Goal: Task Accomplishment & Management: Complete application form

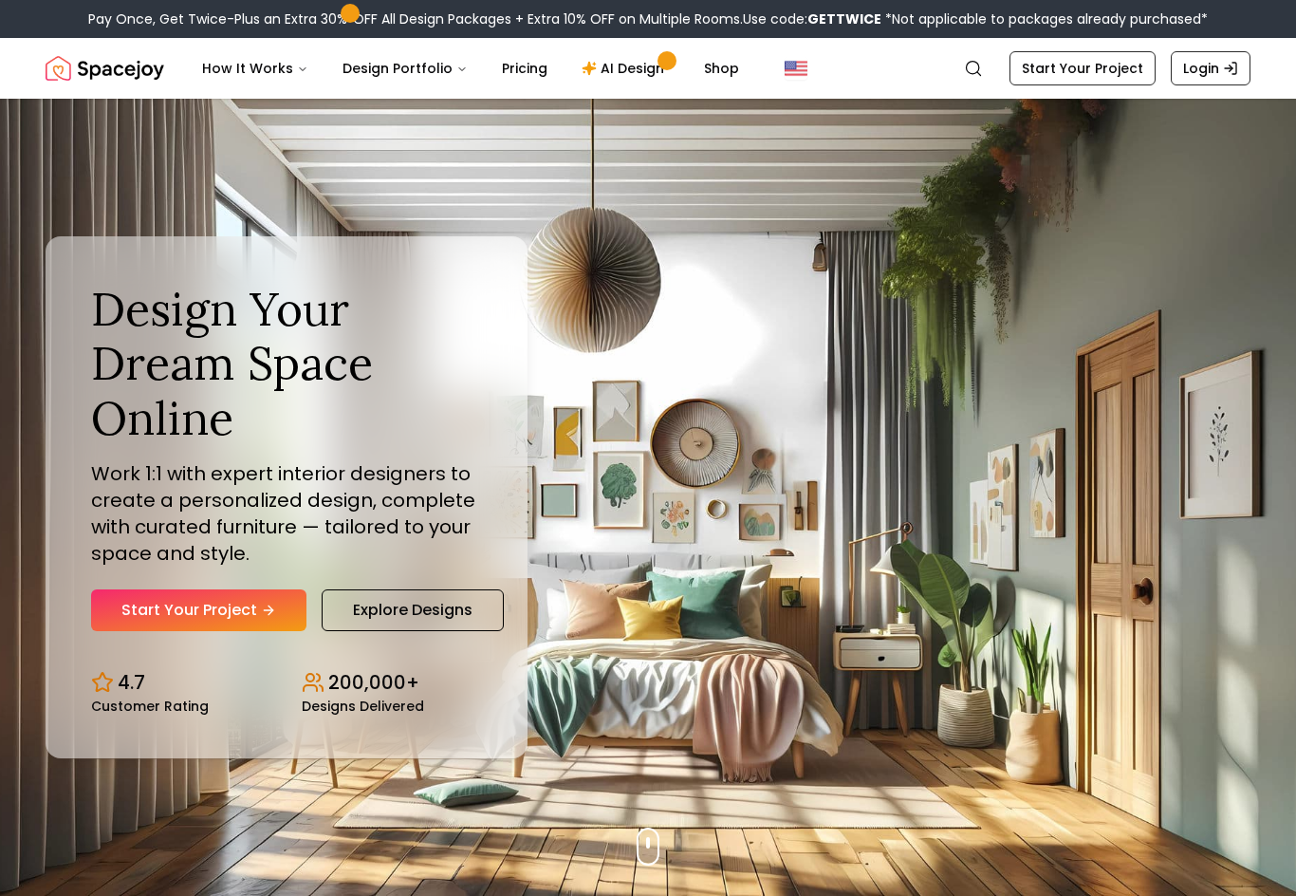
click at [175, 626] on link "Start Your Project" at bounding box center [198, 610] width 215 height 42
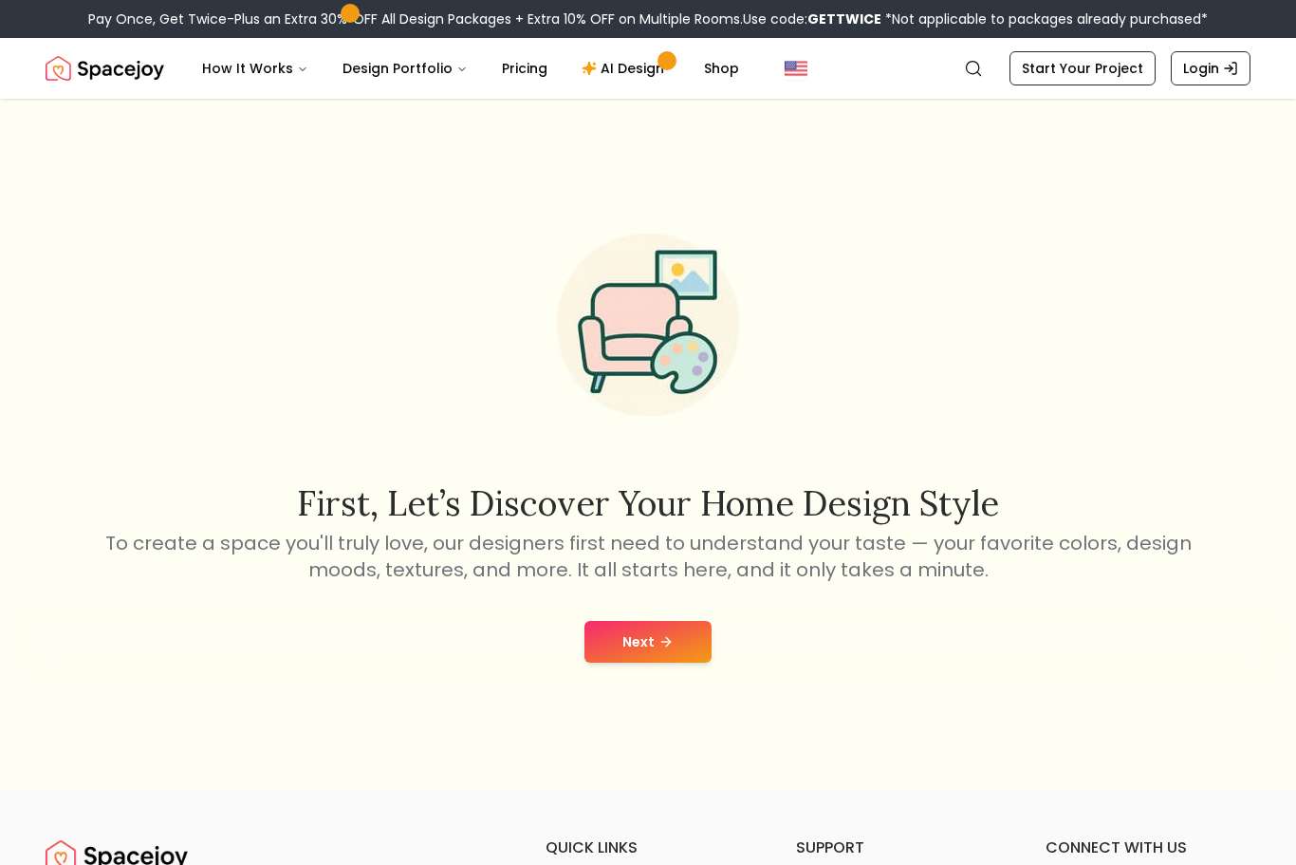
click at [659, 654] on button "Next" at bounding box center [648, 642] width 127 height 42
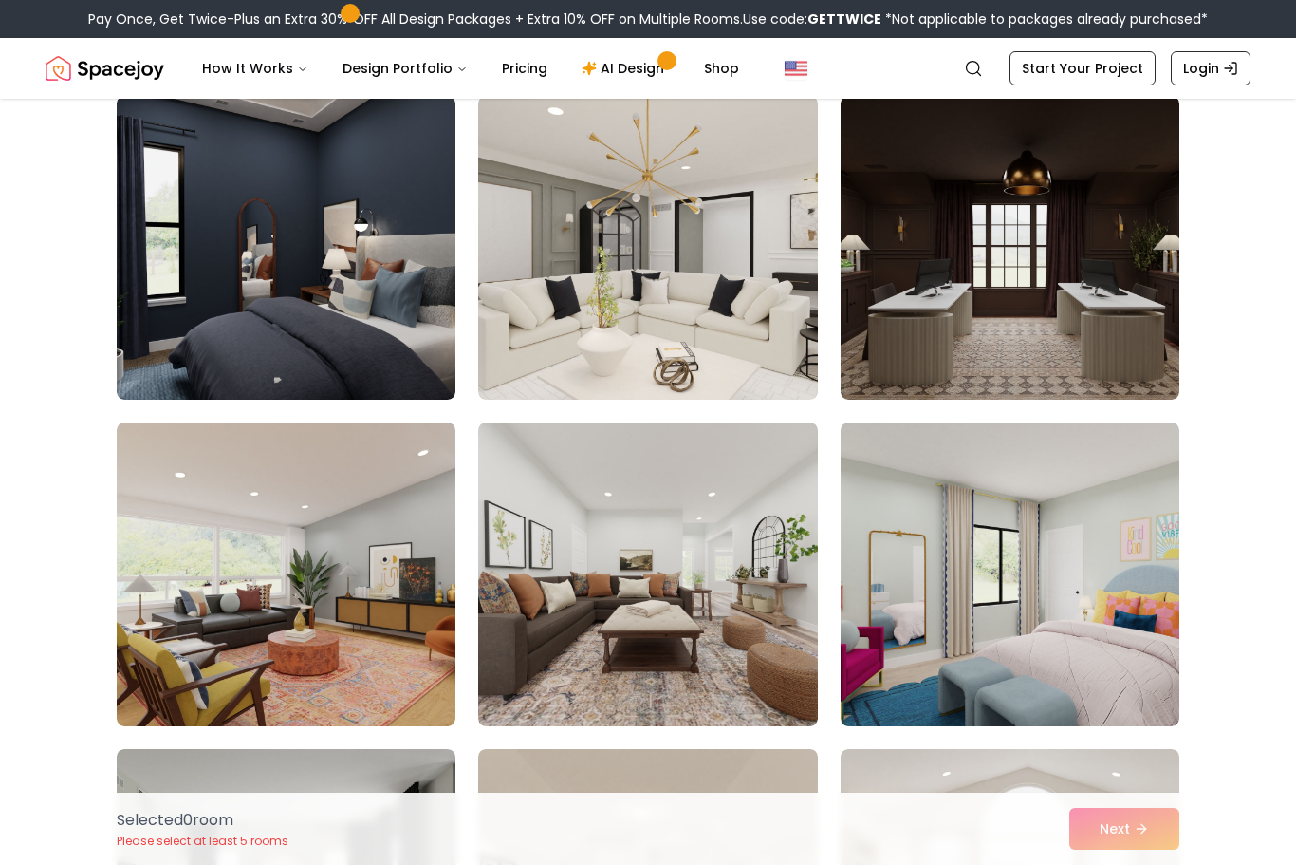
scroll to position [141, 0]
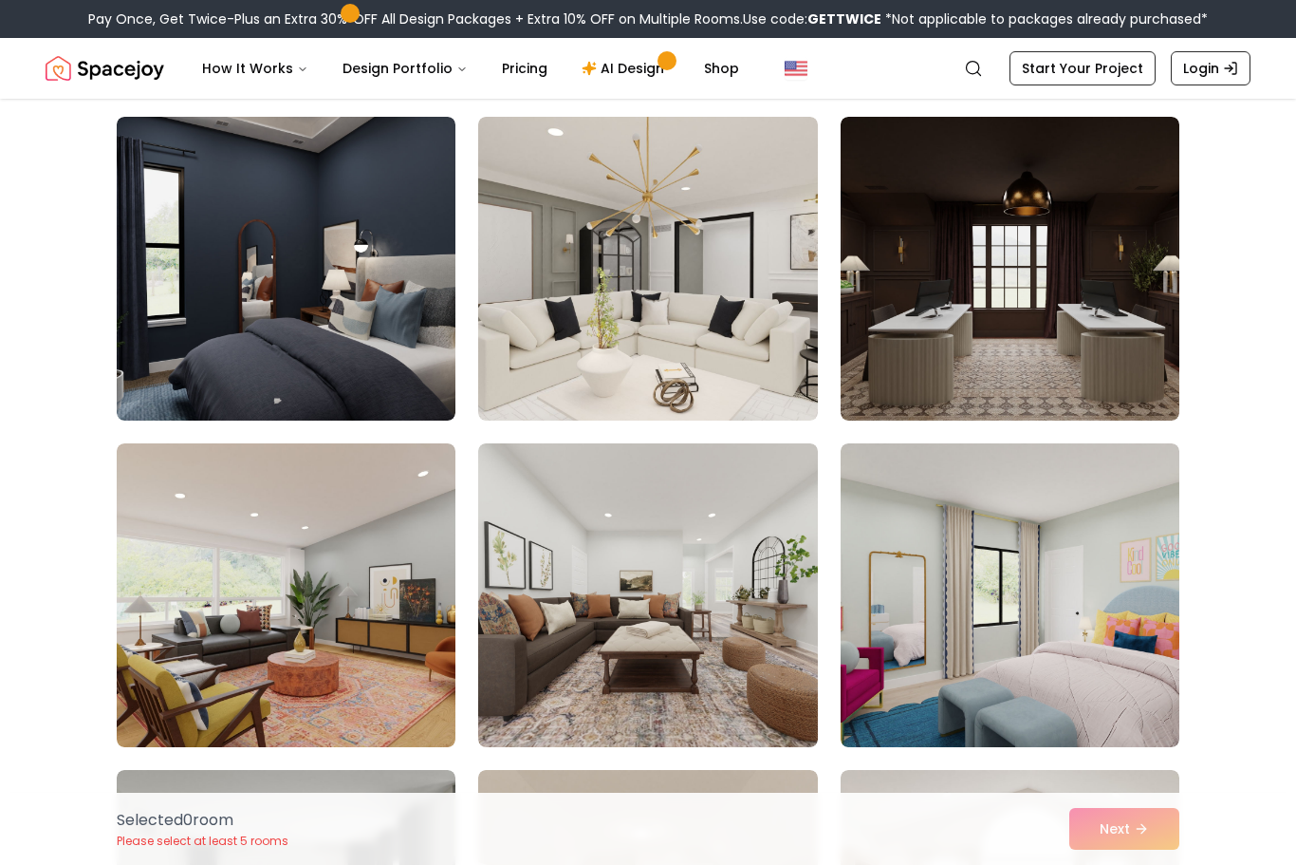
click at [163, 292] on img at bounding box center [286, 269] width 339 height 304
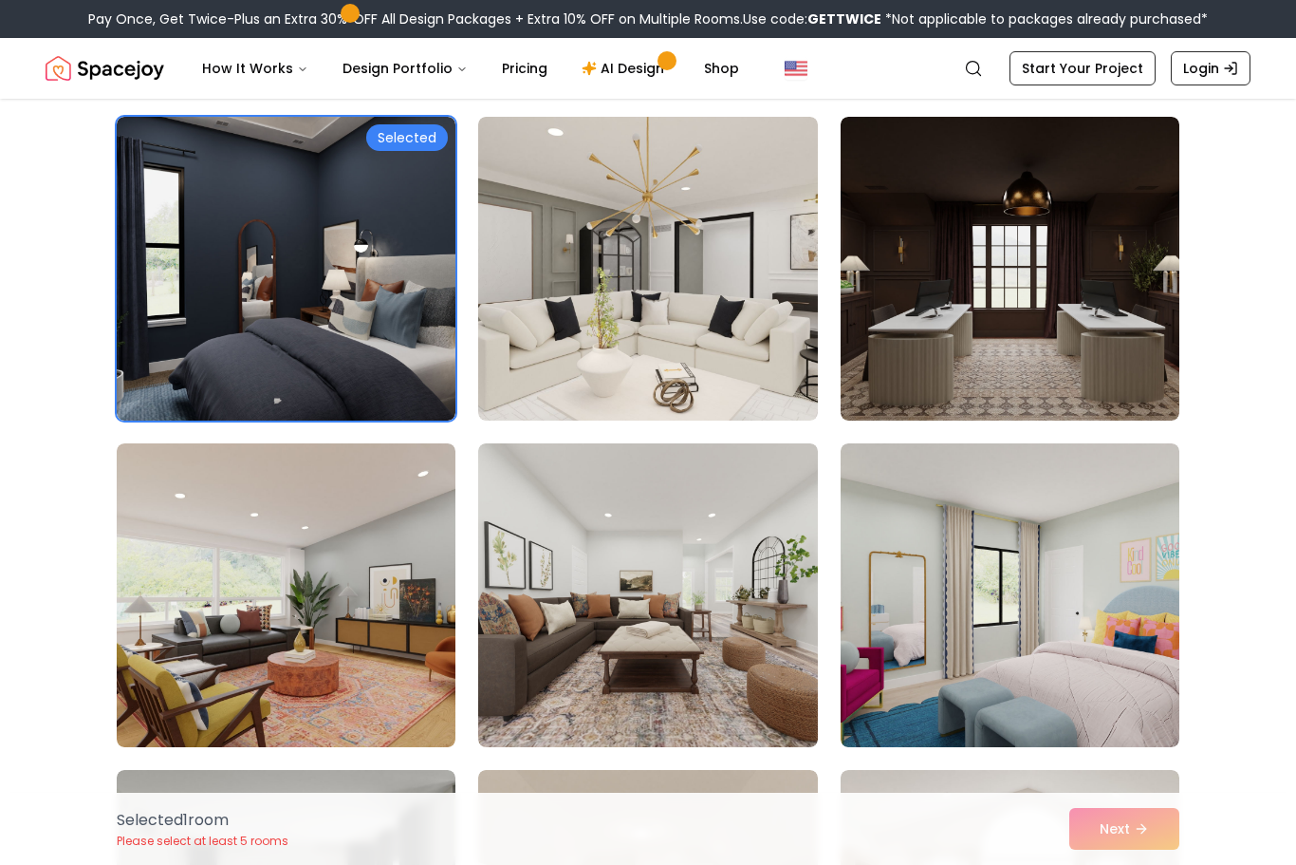
click at [1021, 532] on img at bounding box center [1010, 595] width 339 height 304
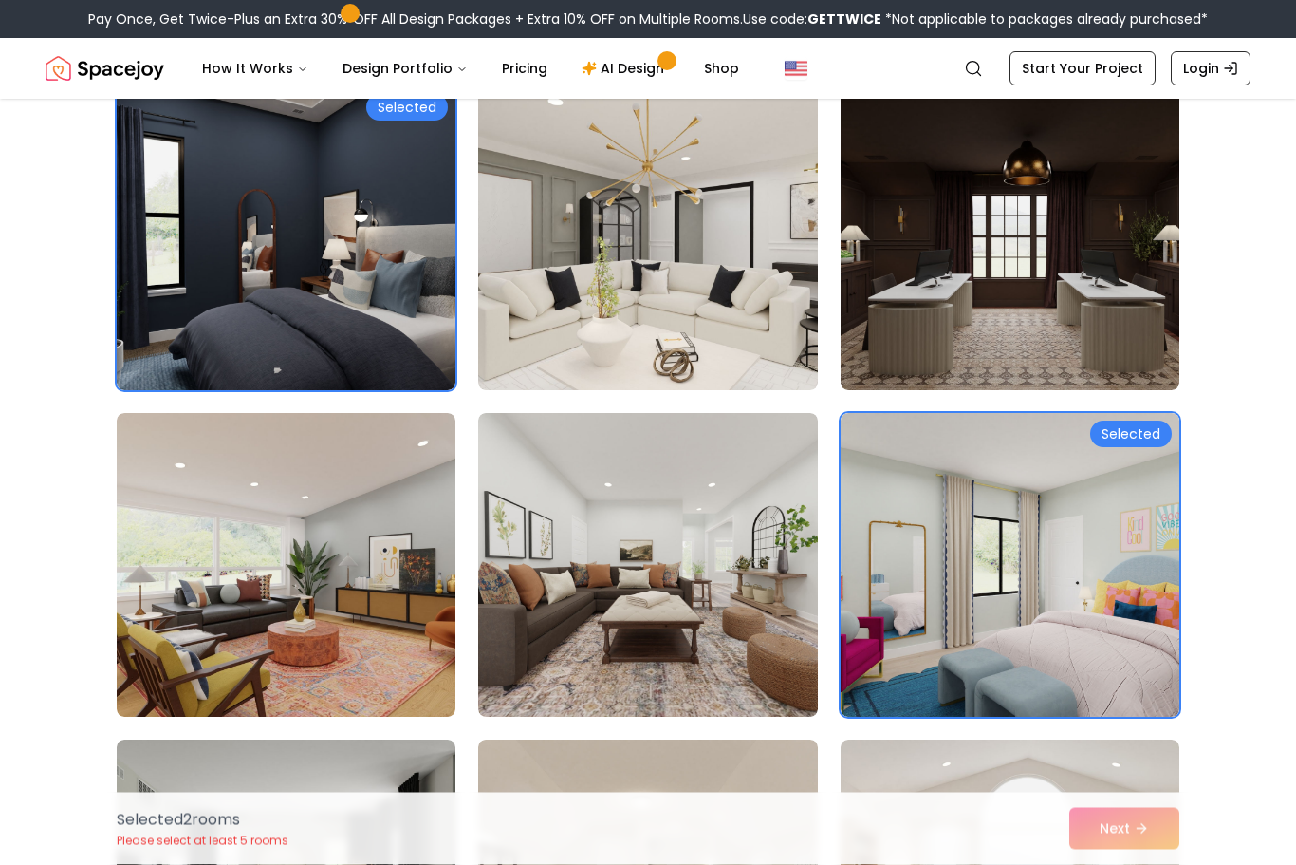
click at [1045, 545] on img at bounding box center [1010, 566] width 339 height 304
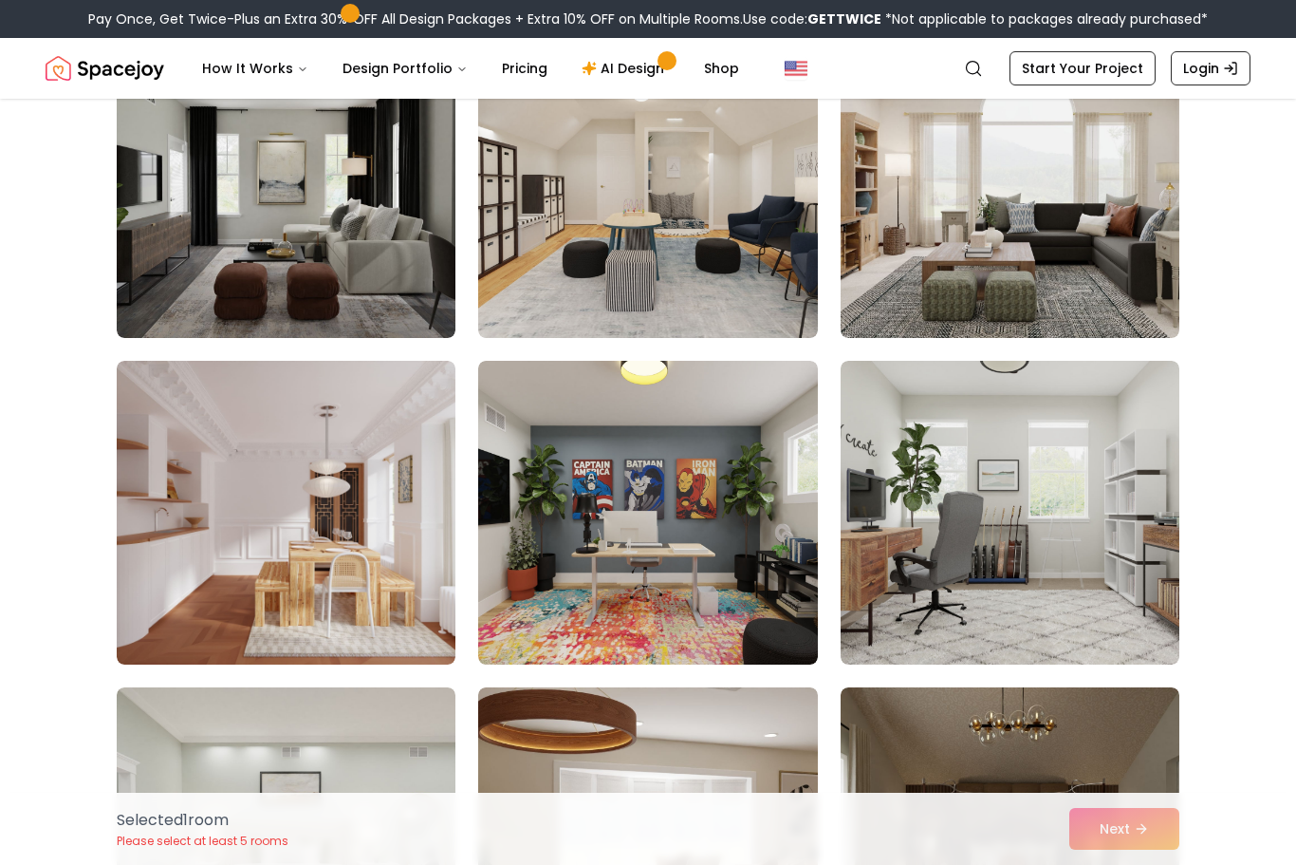
click at [1027, 590] on img at bounding box center [1010, 513] width 339 height 304
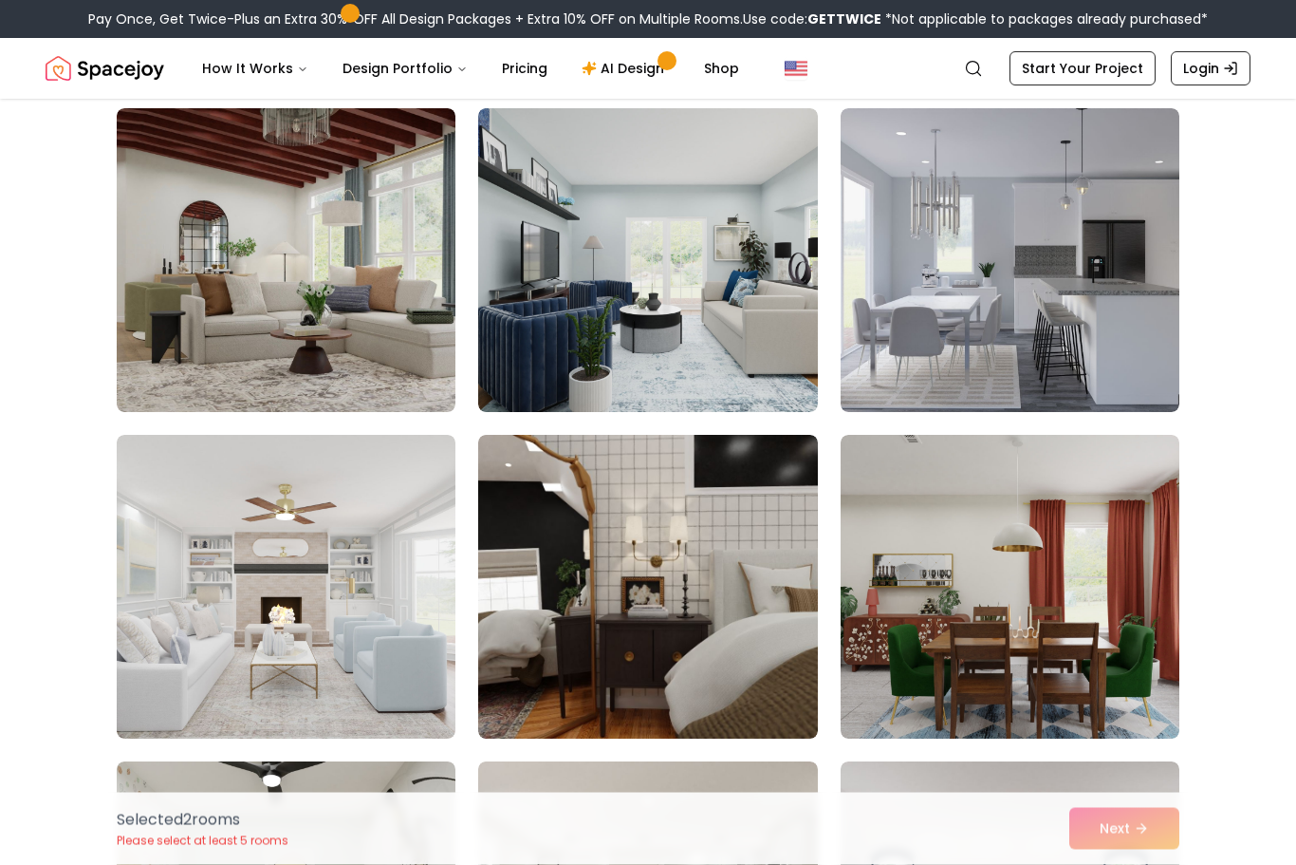
scroll to position [3742, 0]
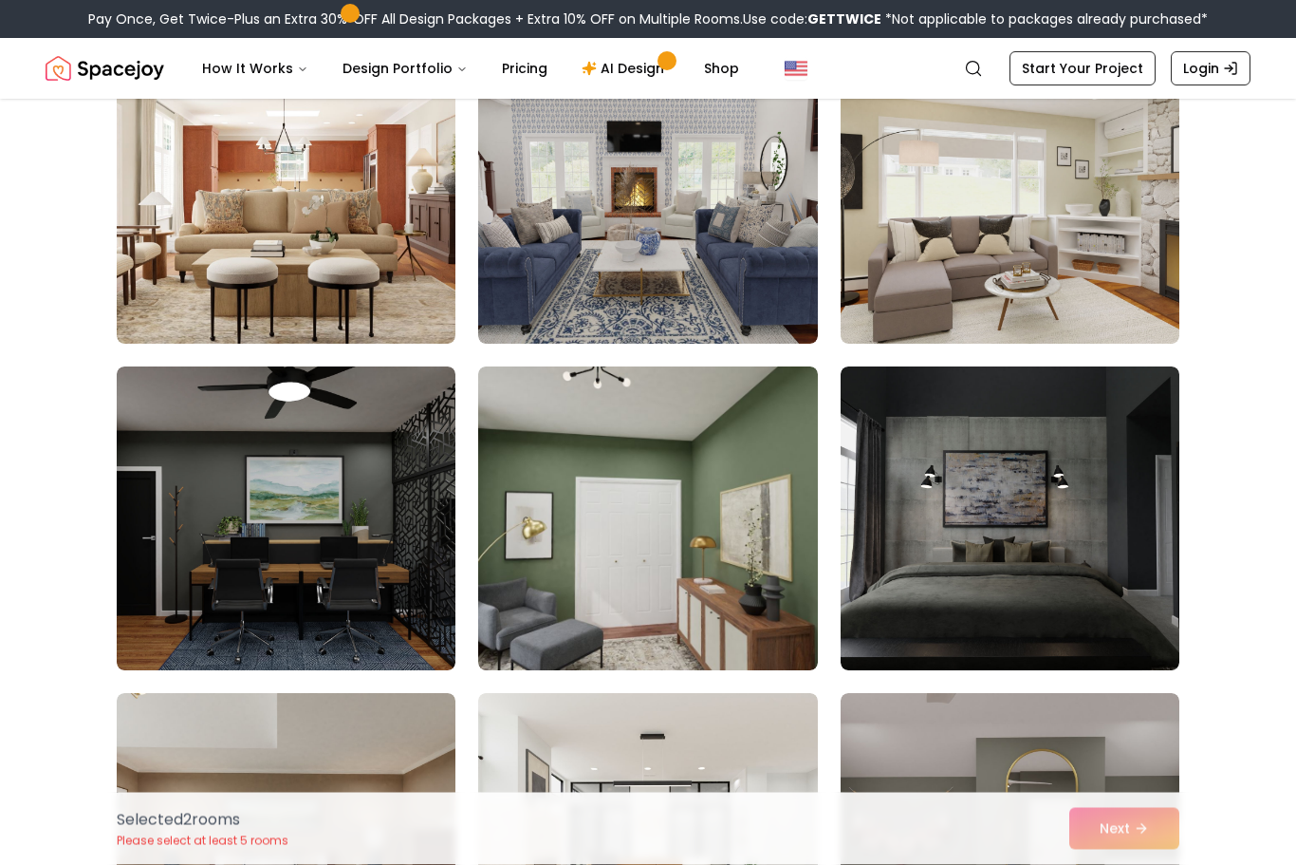
click at [585, 501] on img at bounding box center [647, 519] width 339 height 304
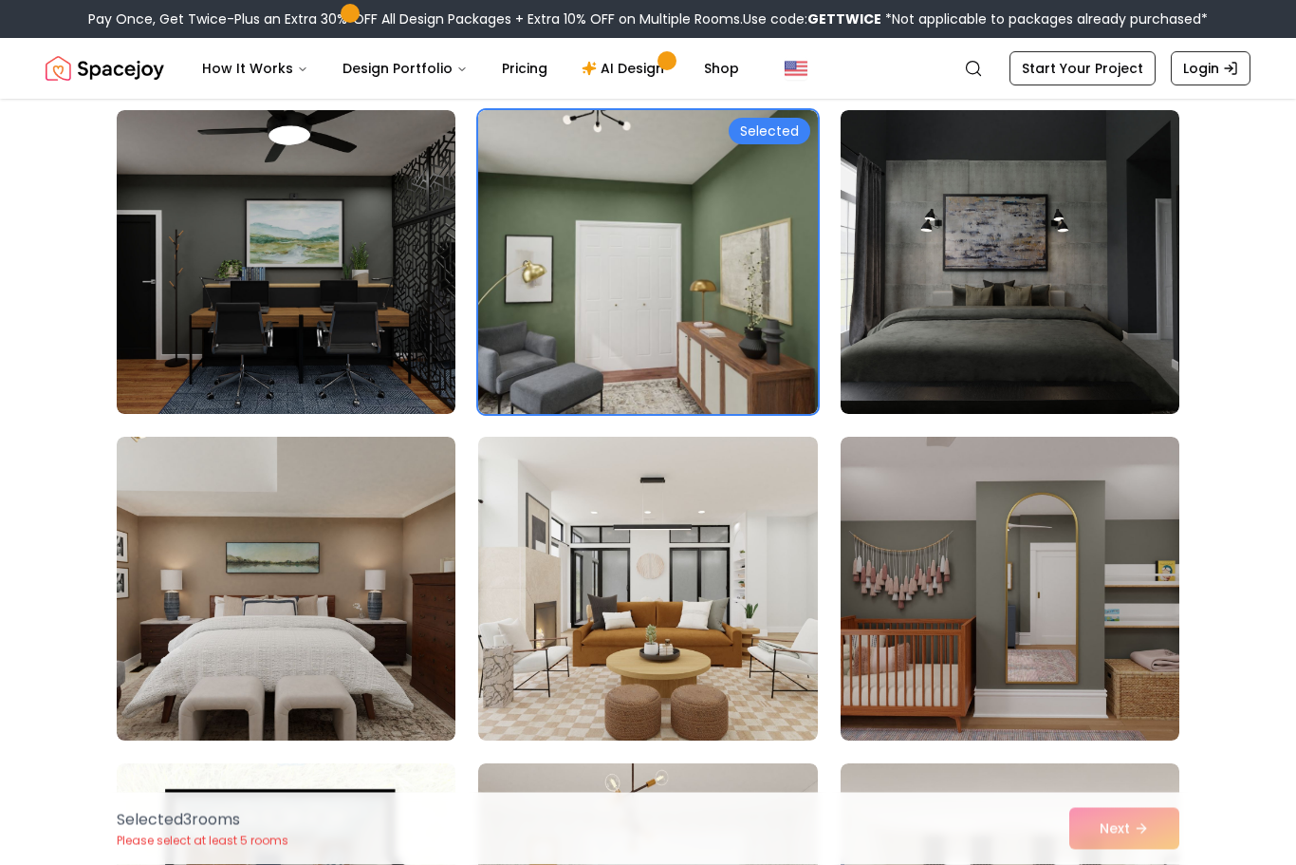
scroll to position [5046, 0]
click at [550, 367] on img at bounding box center [647, 262] width 339 height 304
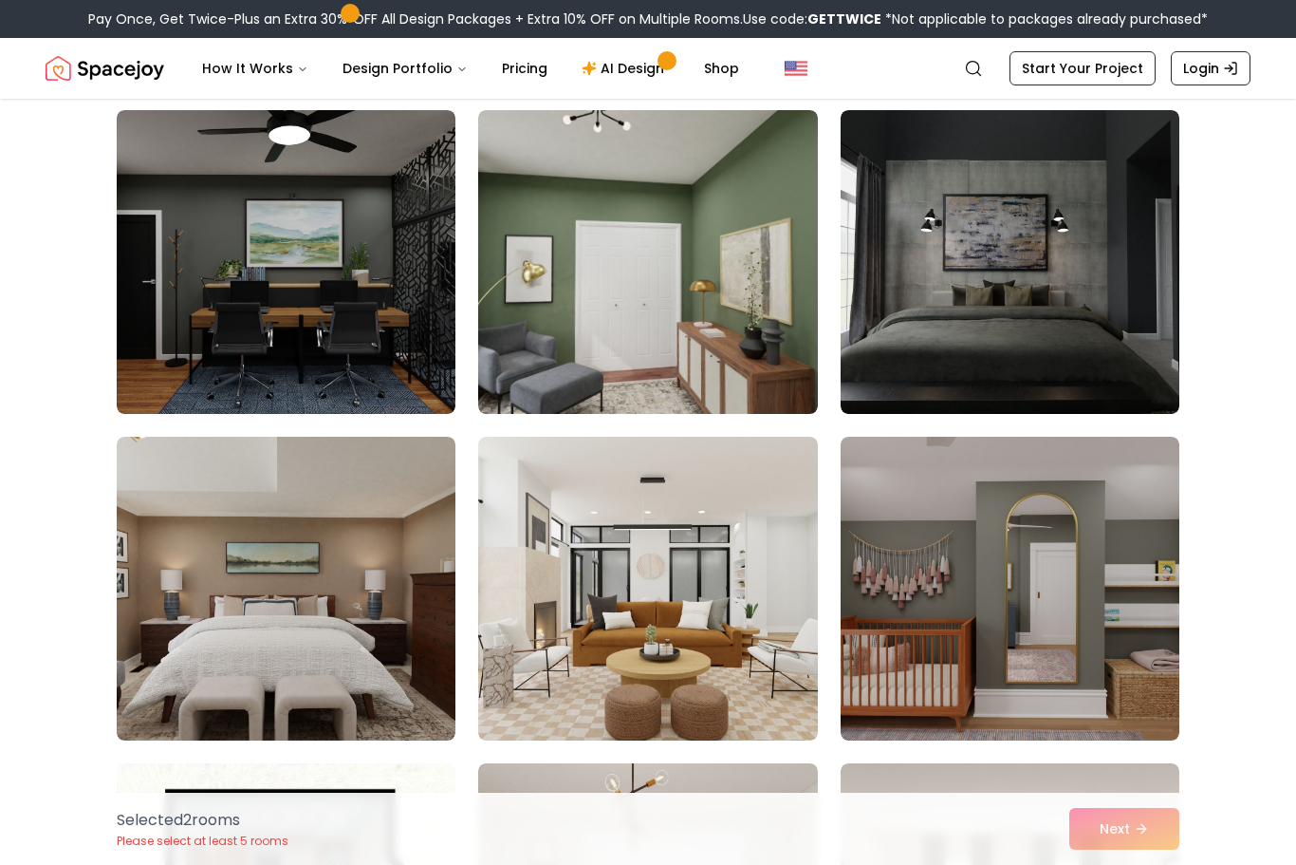
click at [903, 621] on img at bounding box center [1010, 589] width 339 height 304
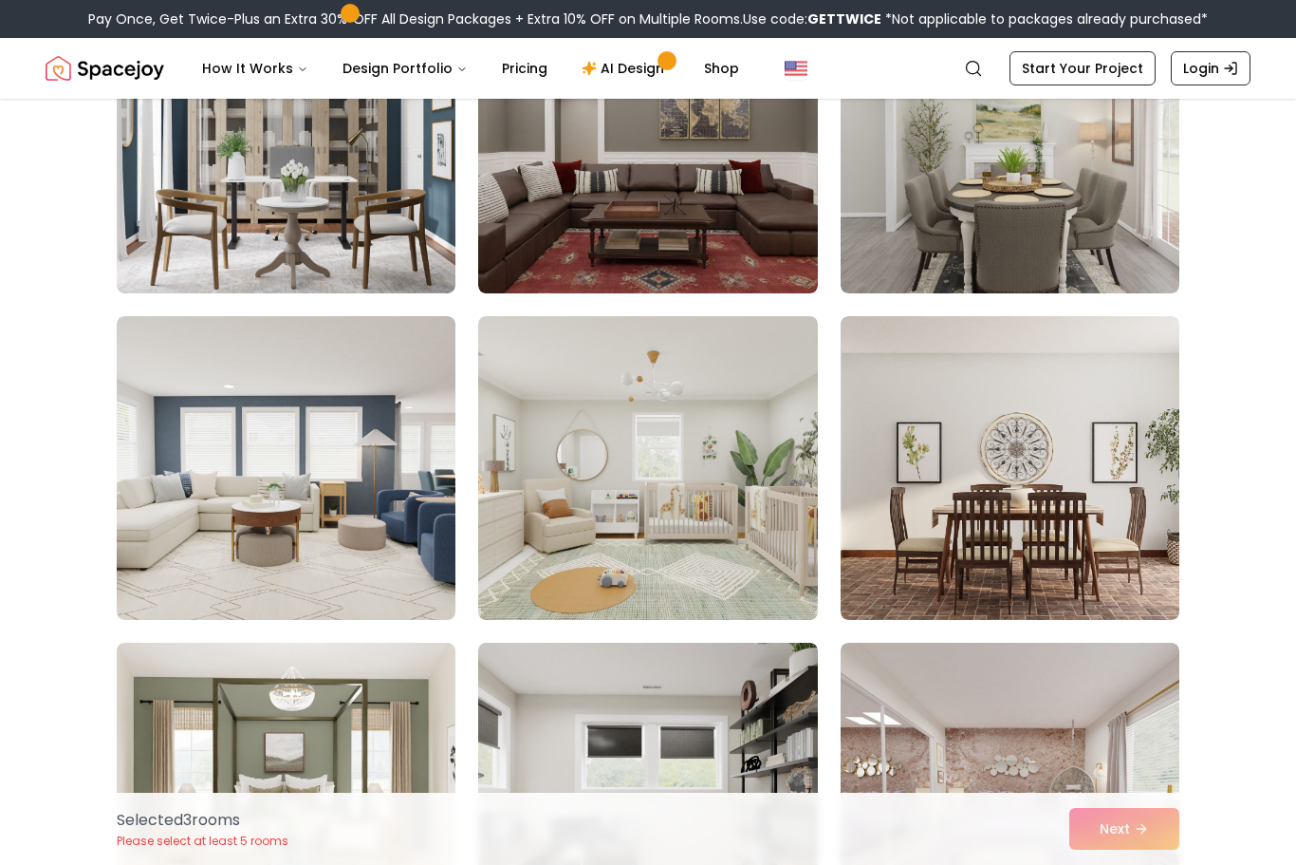
scroll to position [6199, 0]
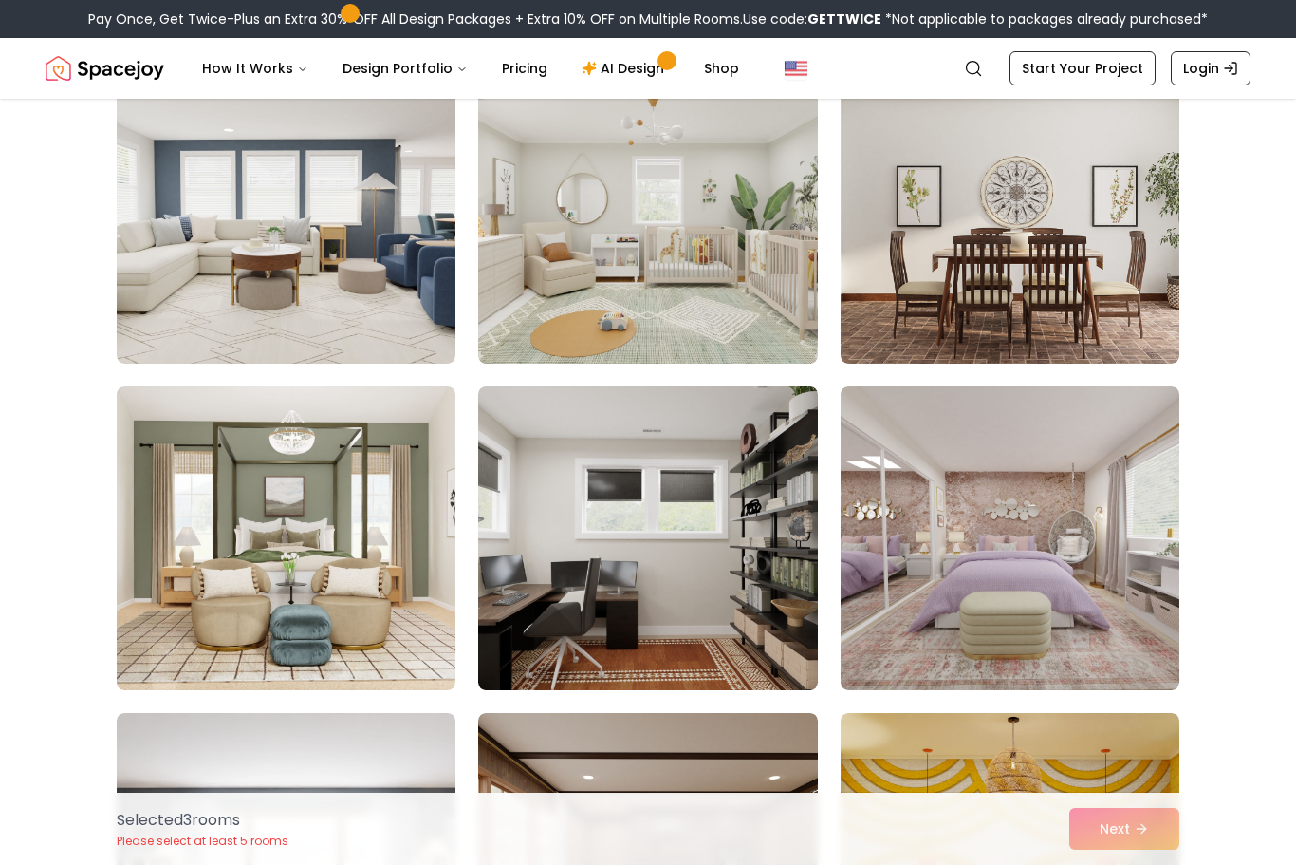
click at [740, 525] on img at bounding box center [647, 538] width 339 height 304
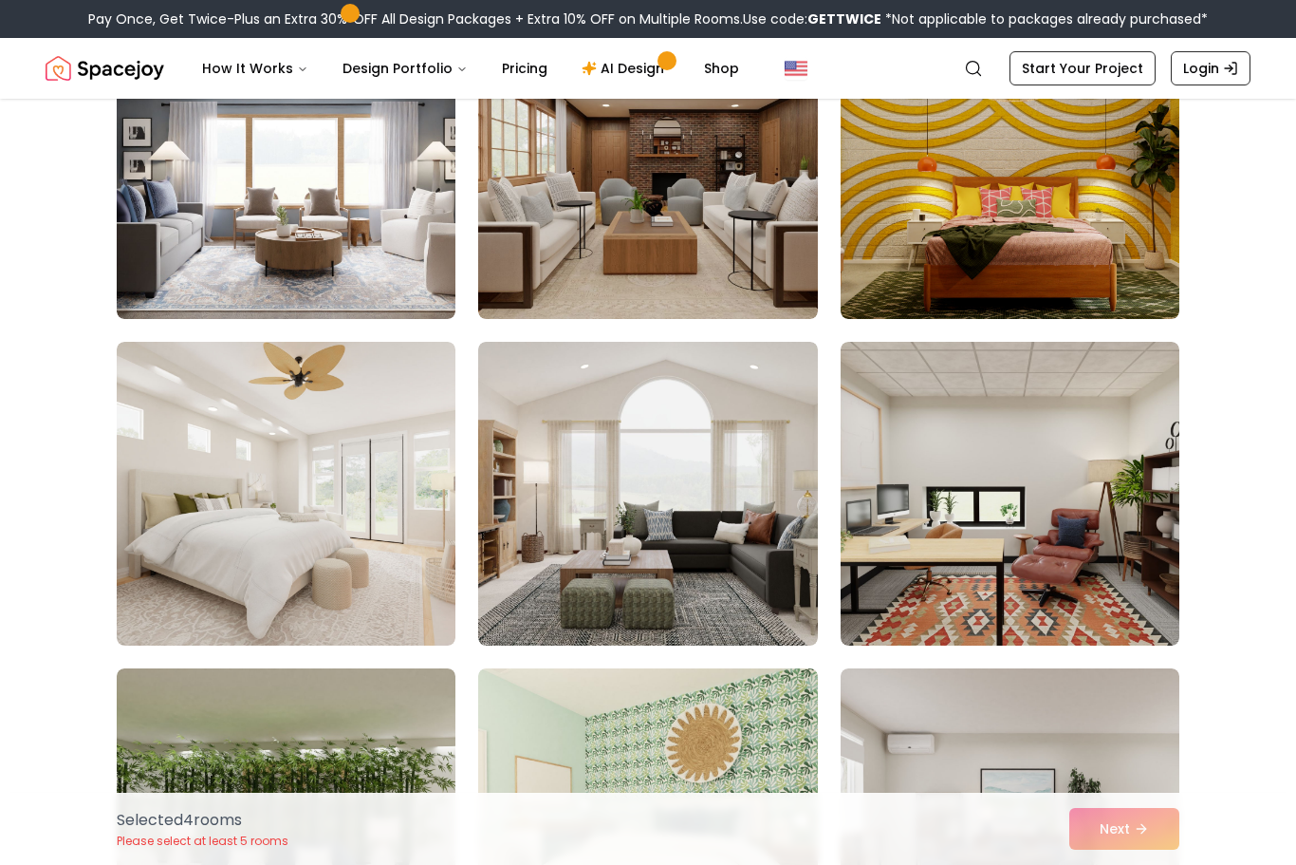
click at [153, 438] on img at bounding box center [286, 494] width 339 height 304
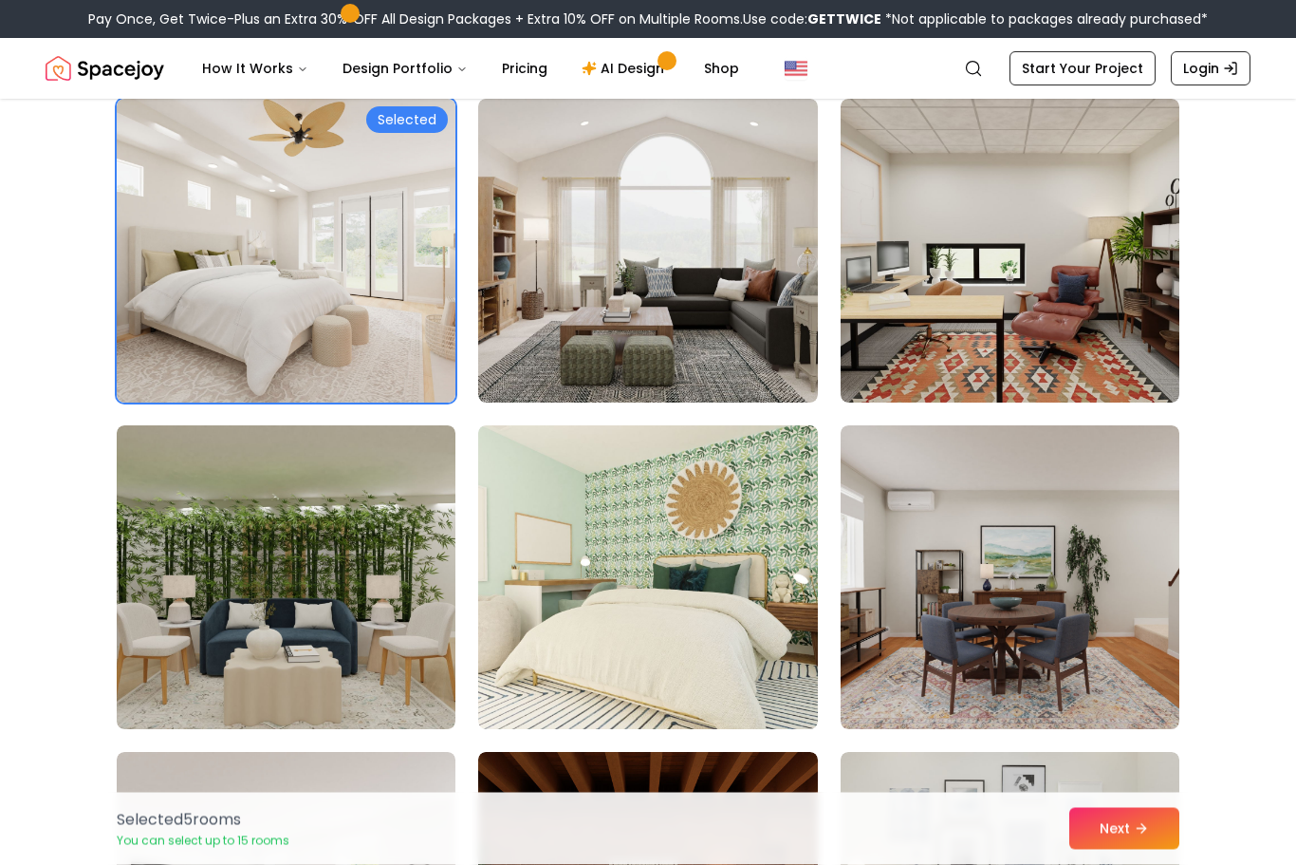
scroll to position [7342, 0]
click at [178, 500] on img at bounding box center [286, 577] width 339 height 304
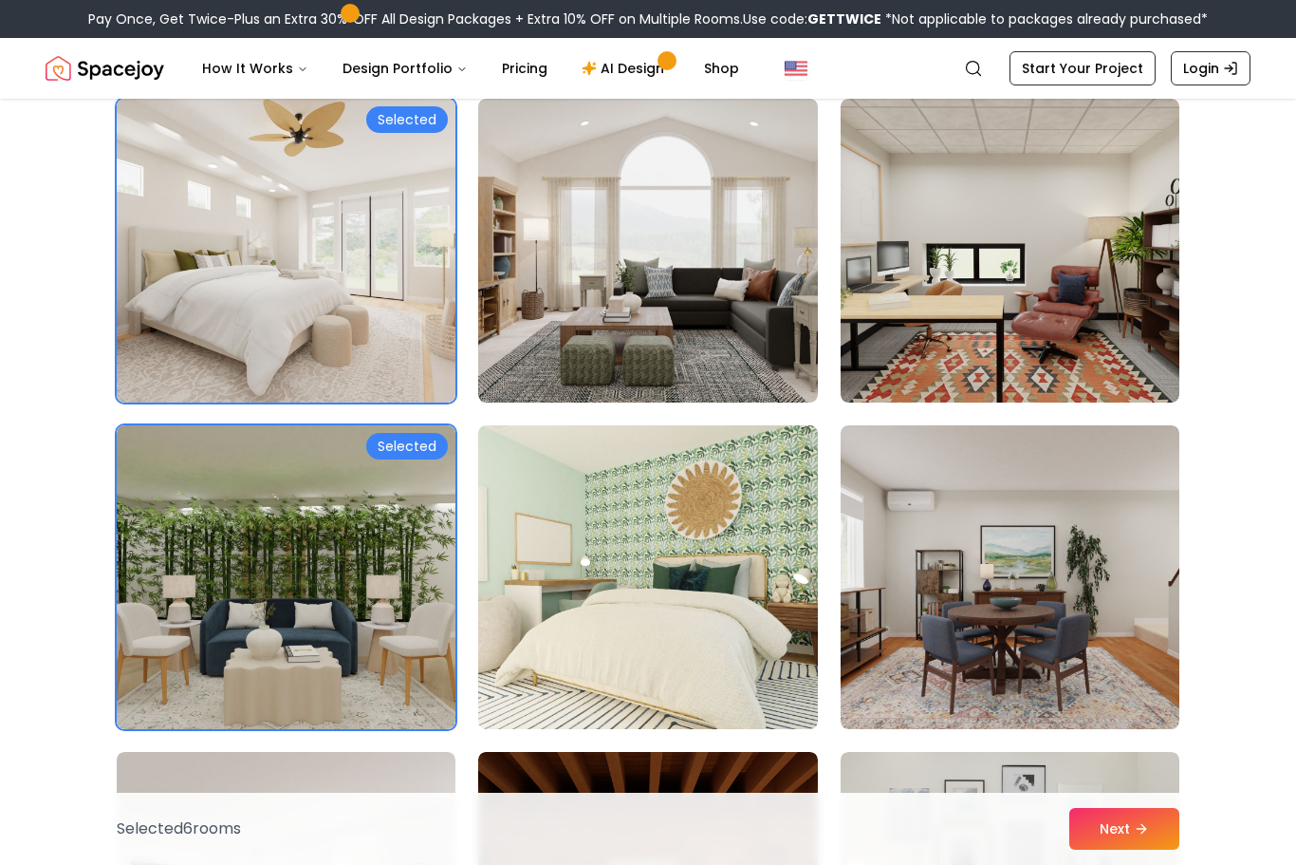
click at [1120, 849] on button "Next" at bounding box center [1125, 829] width 110 height 42
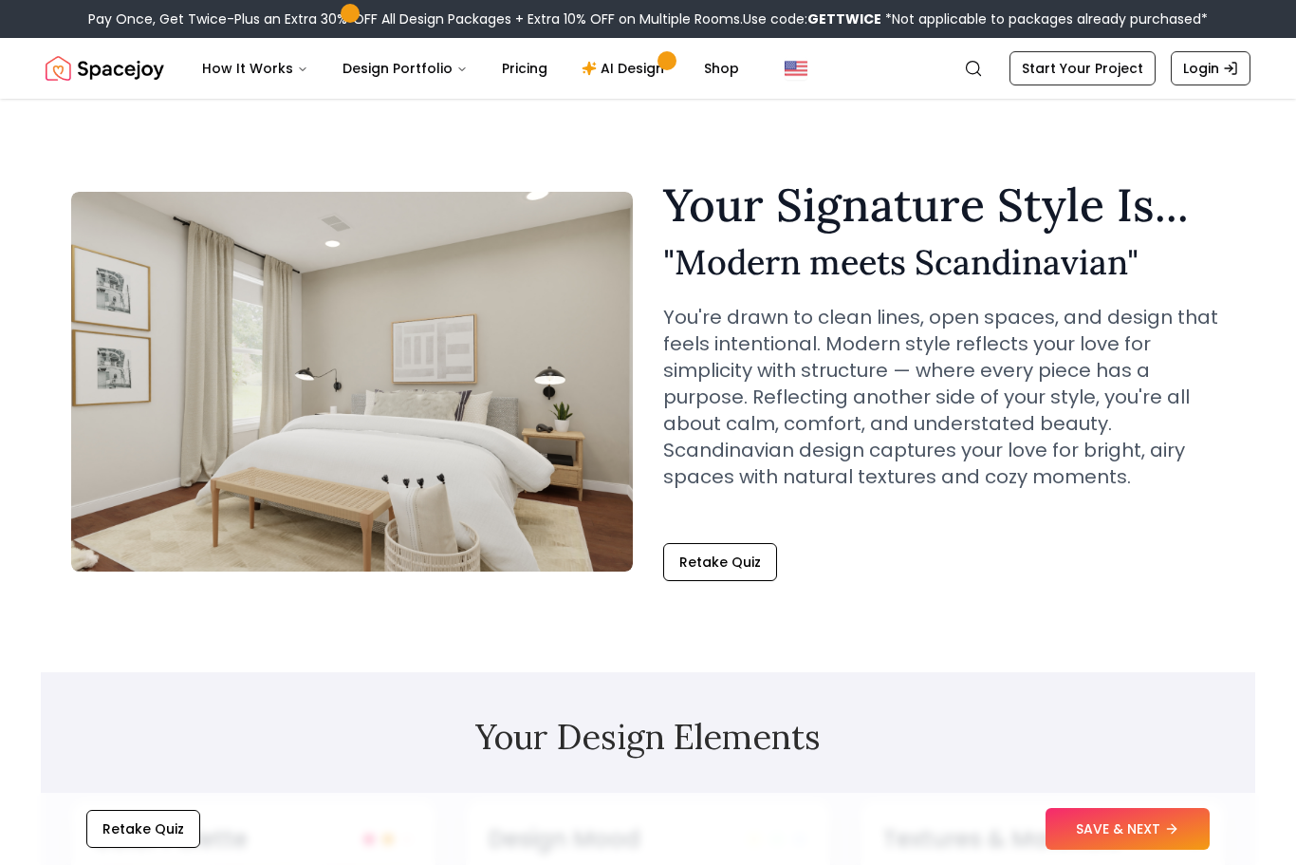
click at [128, 353] on img at bounding box center [352, 382] width 562 height 380
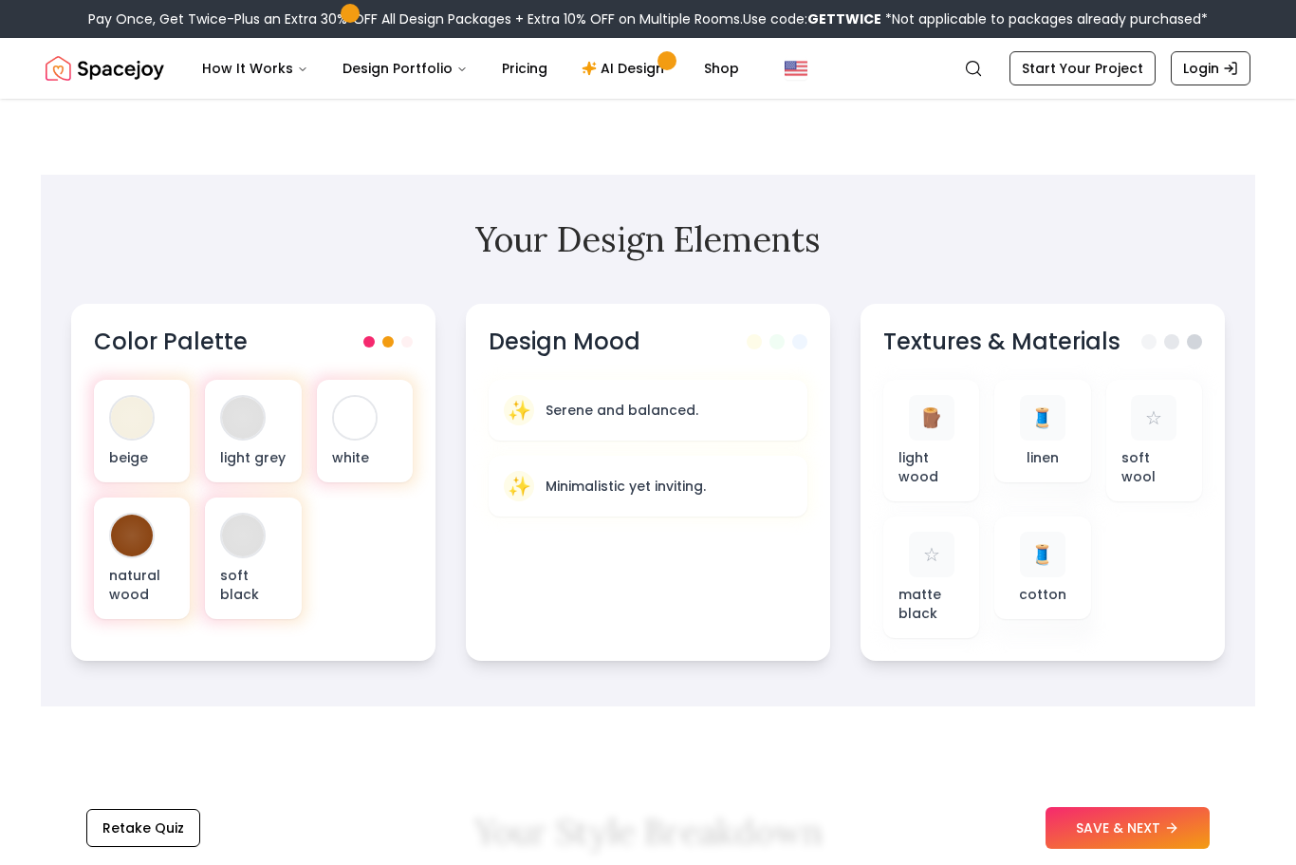
scroll to position [497, 0]
click at [245, 536] on div at bounding box center [243, 535] width 42 height 42
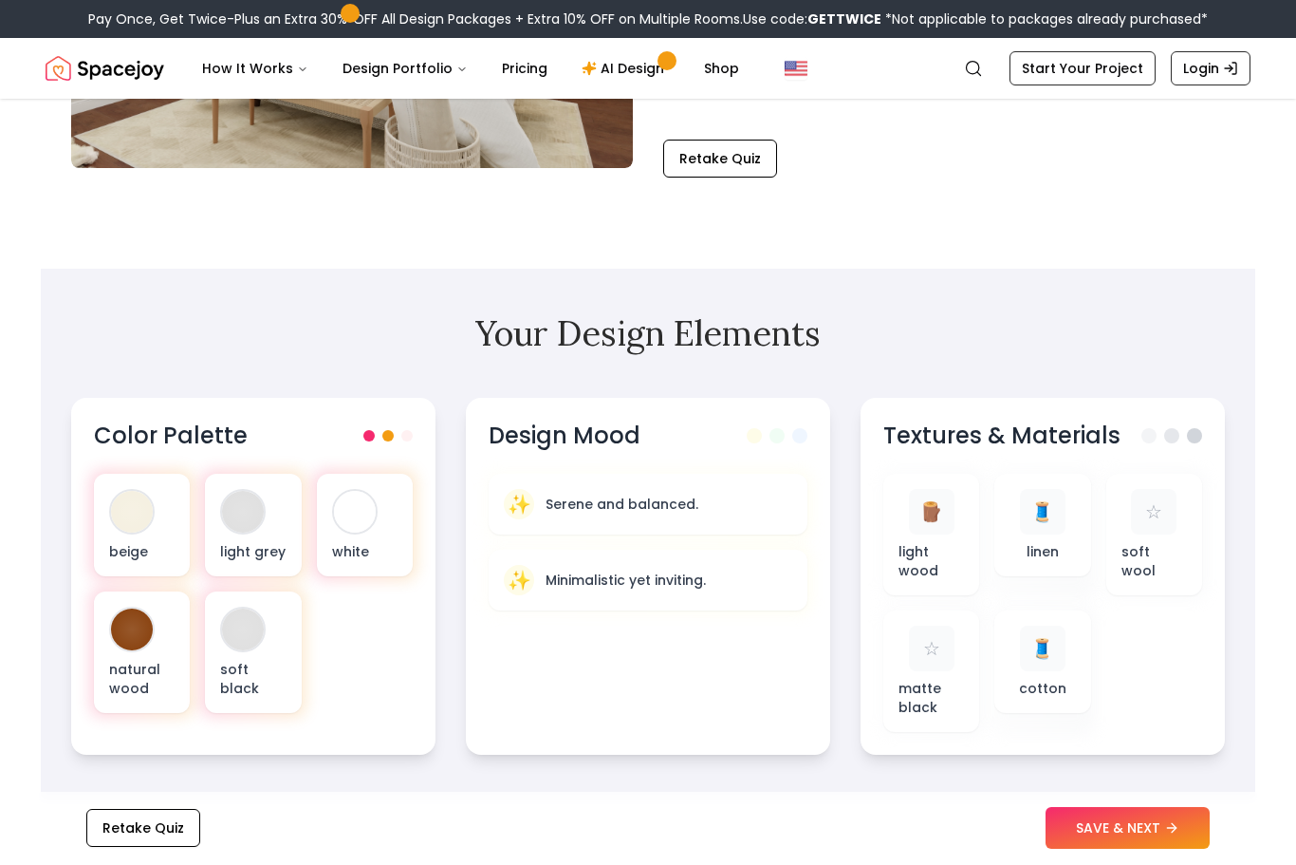
scroll to position [403, 0]
click at [550, 593] on div "✨ Minimalistic yet inviting." at bounding box center [648, 580] width 289 height 30
click at [950, 536] on div "🪵 light wood" at bounding box center [931, 534] width 65 height 91
click at [1098, 849] on button "SAVE & NEXT" at bounding box center [1128, 829] width 164 height 42
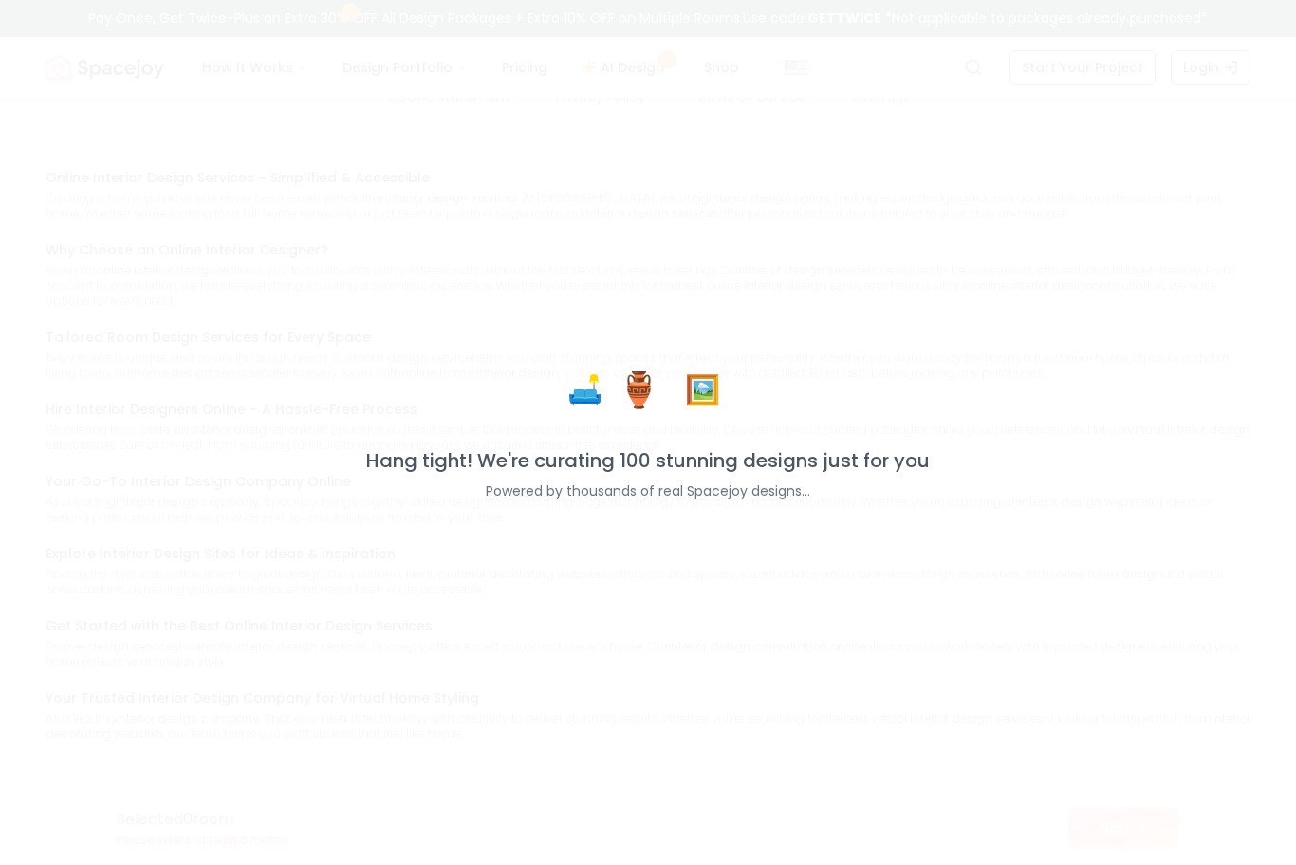
scroll to position [1544, 0]
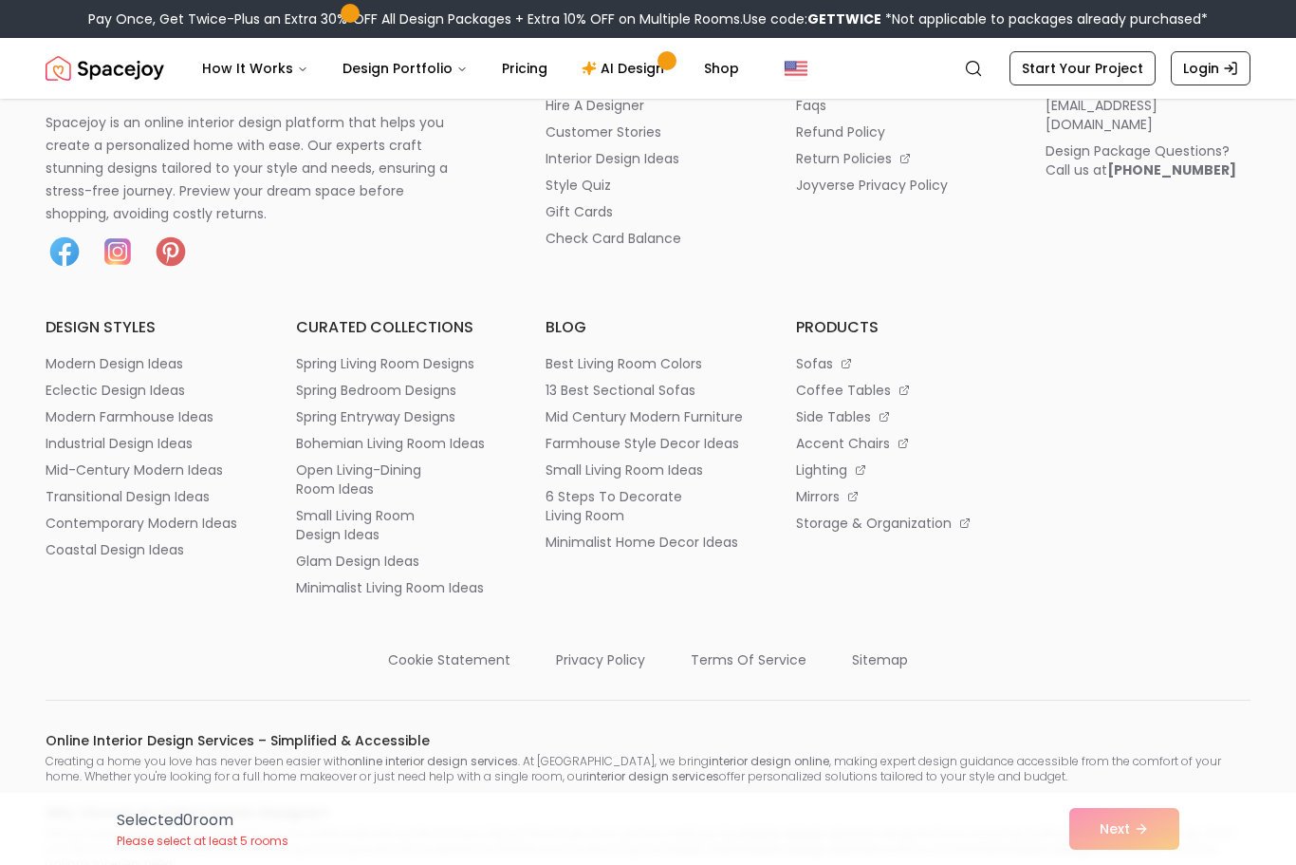
click at [688, 3] on div "Pay Once, Get Twice-Plus an Extra 30% OFF All Design Packages + Extra 10% OFF o…" at bounding box center [648, 19] width 1296 height 38
